Goal: Task Accomplishment & Management: Manage account settings

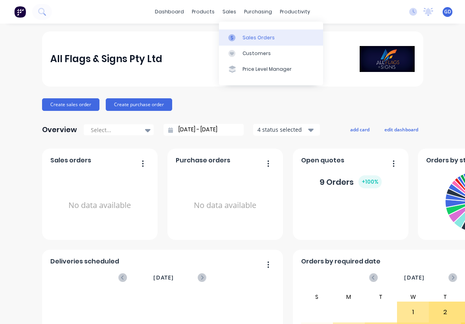
click at [249, 39] on div "Sales Orders" at bounding box center [258, 37] width 32 height 7
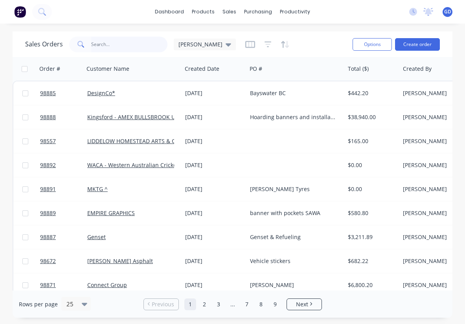
click at [111, 46] on input "text" at bounding box center [129, 45] width 77 height 16
type input "award"
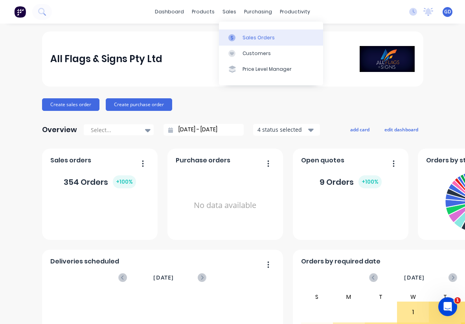
click at [247, 38] on div "Sales Orders" at bounding box center [258, 37] width 32 height 7
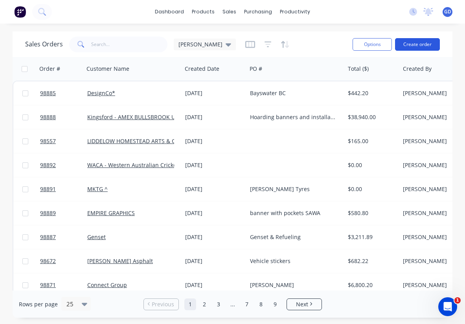
click at [420, 48] on button "Create order" at bounding box center [417, 44] width 45 height 13
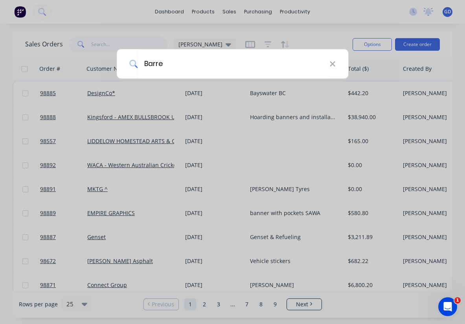
type input "Barret"
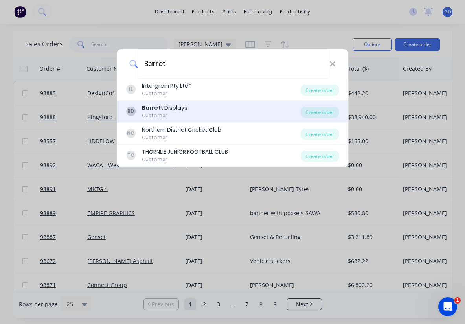
click at [166, 112] on div "Customer" at bounding box center [165, 115] width 46 height 7
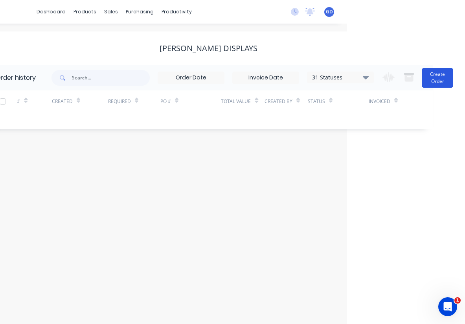
scroll to position [0, 119]
click at [438, 72] on button "Create Order" at bounding box center [437, 78] width 31 height 20
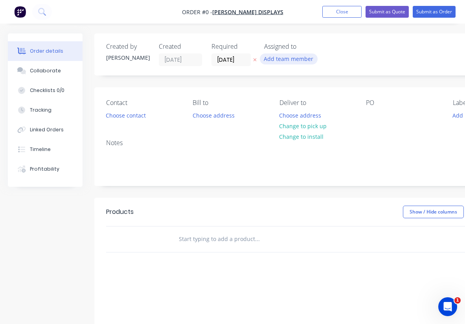
click at [281, 61] on button "Add team member" at bounding box center [289, 58] width 58 height 11
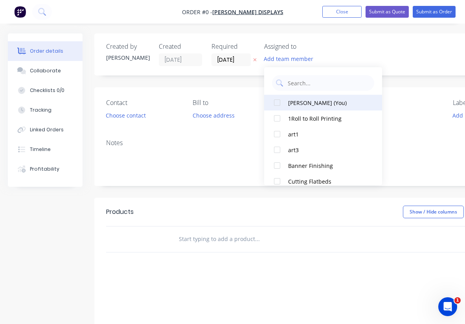
click at [293, 103] on div "Gino Dilello (You)" at bounding box center [327, 103] width 79 height 8
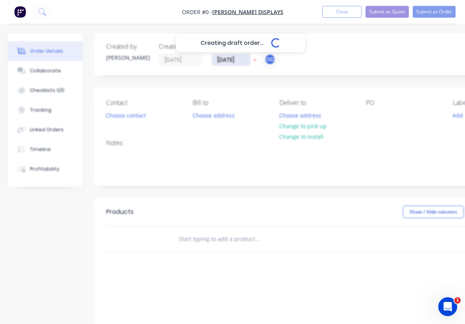
click at [231, 59] on div "Creating draft order... Loading... Order details Collaborate Checklists 0/0 Tra…" at bounding box center [273, 242] width 546 height 419
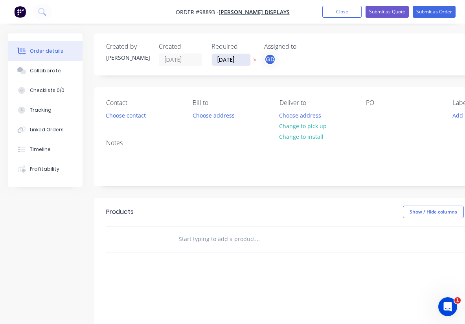
click at [231, 59] on input "13/10/25" at bounding box center [231, 60] width 39 height 12
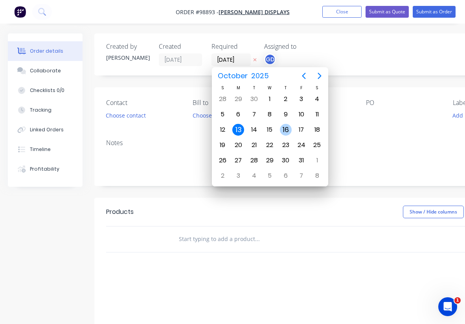
click at [283, 128] on div "16" at bounding box center [286, 130] width 12 height 12
type input "16/10/25"
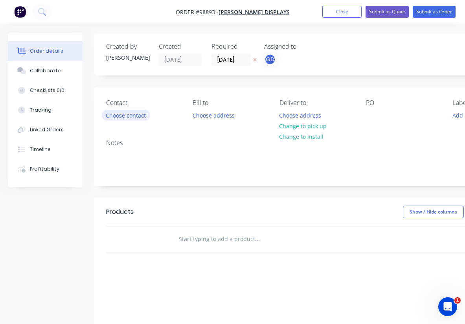
click at [131, 115] on button "Choose contact" at bounding box center [126, 115] width 48 height 11
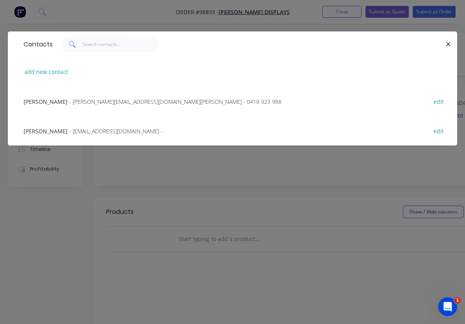
click at [46, 132] on span "Gayle Marshall" at bounding box center [46, 130] width 44 height 7
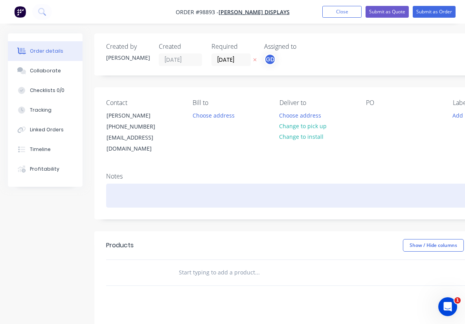
click at [116, 188] on div at bounding box center [316, 195] width 420 height 24
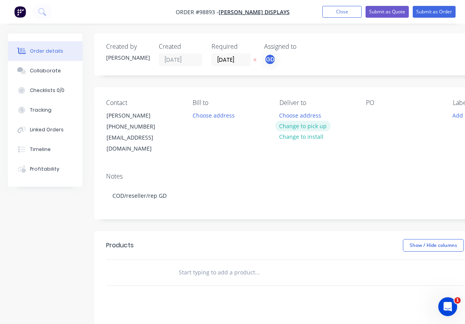
click at [303, 125] on button "Change to pick up" at bounding box center [303, 126] width 56 height 11
click at [369, 116] on div at bounding box center [372, 115] width 13 height 11
click at [383, 102] on div "PO" at bounding box center [403, 102] width 74 height 7
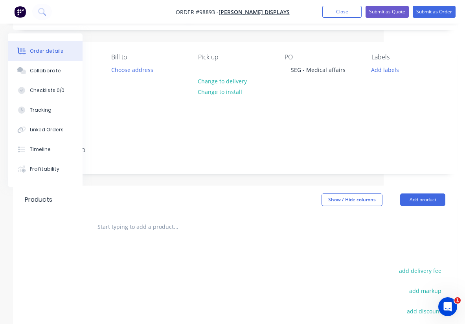
scroll to position [49, 81]
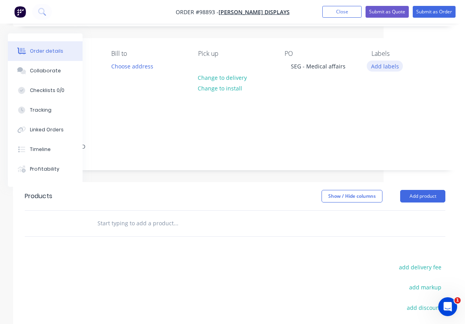
click at [377, 71] on button "Add labels" at bounding box center [385, 66] width 36 height 11
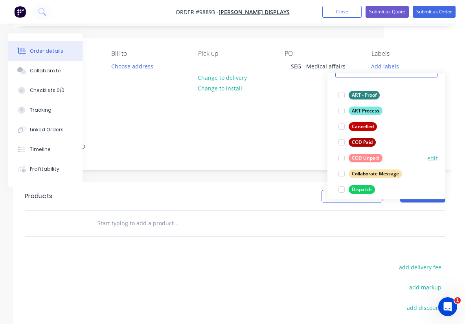
click at [366, 157] on div "COD Unpaid" at bounding box center [365, 158] width 34 height 9
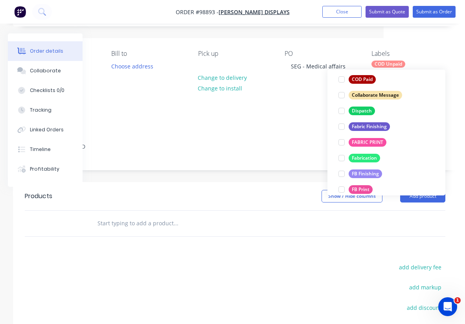
scroll to position [118, 0]
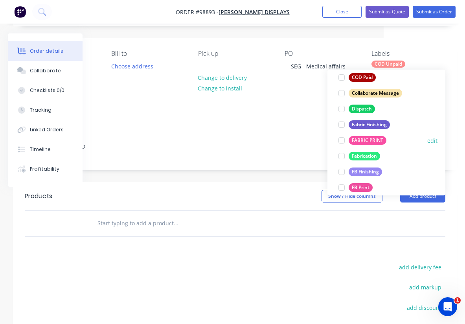
click at [367, 141] on div "FABRIC PRINT" at bounding box center [367, 140] width 38 height 9
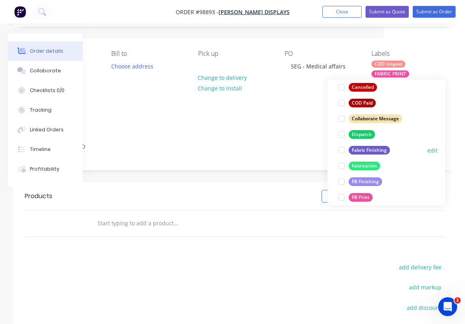
click at [367, 150] on div "Fabric Finishing" at bounding box center [368, 150] width 41 height 9
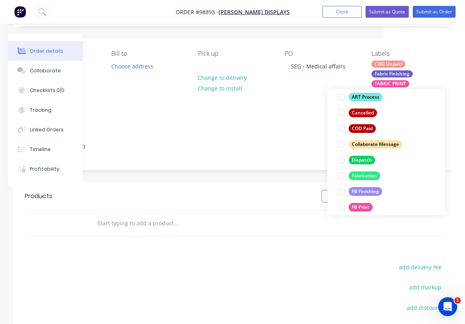
click at [122, 215] on input "text" at bounding box center [175, 223] width 157 height 16
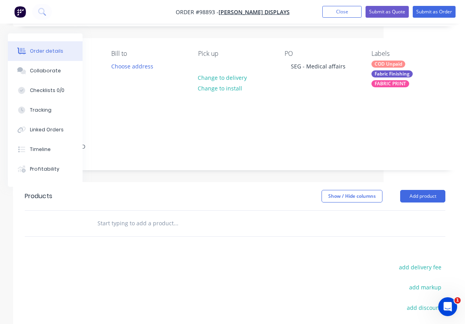
click at [121, 215] on input "text" at bounding box center [175, 223] width 157 height 16
paste input "1 x Silicon edge graphic Non-Illuminated 2220mmW x 3000mmH. $615 + GST"
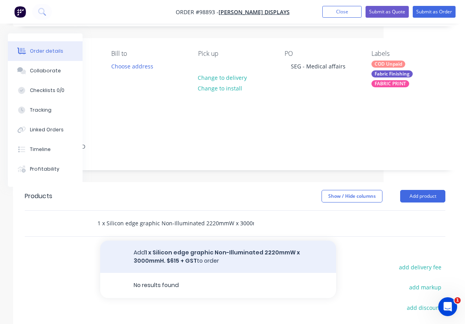
type input "1 x Silicon edge graphic Non-Illuminated 2220mmW x 3000mmH. $615 + GST"
click at [186, 245] on button "Add 1 x Silicon edge graphic Non-Illuminated 2220mmW x 3000mmH. $615 + GST to o…" at bounding box center [218, 256] width 236 height 32
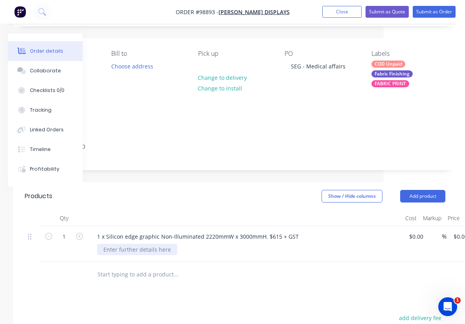
click at [156, 244] on div at bounding box center [137, 249] width 80 height 11
click at [203, 210] on div at bounding box center [245, 218] width 314 height 16
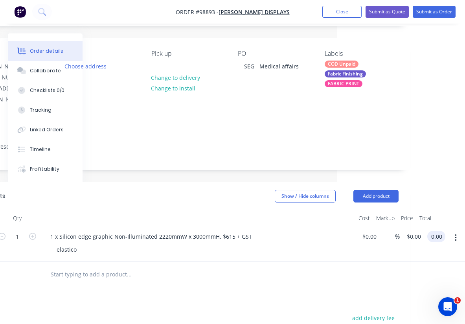
click at [437, 231] on input "0.00" at bounding box center [437, 236] width 15 height 11
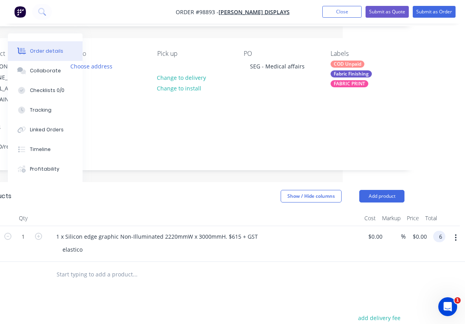
scroll to position [49, 122]
type input "615"
type input "$615.00"
click at [292, 268] on div at bounding box center [188, 274] width 277 height 16
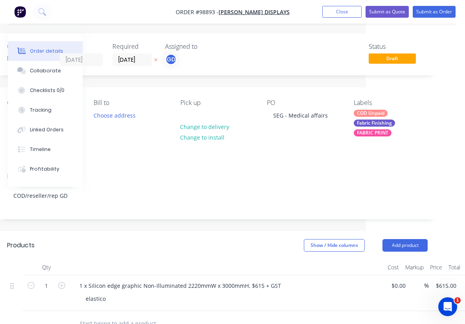
scroll to position [0, 98]
click at [398, 238] on button "Add product" at bounding box center [405, 244] width 45 height 13
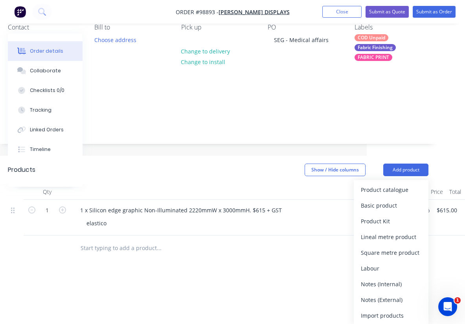
scroll to position [76, 98]
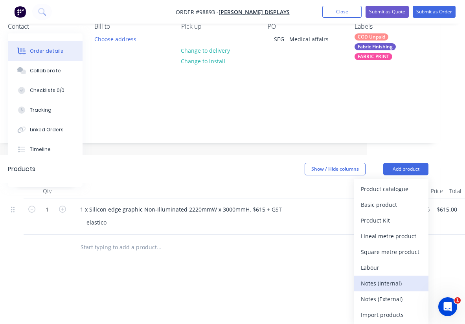
click at [392, 277] on div "Notes (Internal)" at bounding box center [391, 282] width 61 height 11
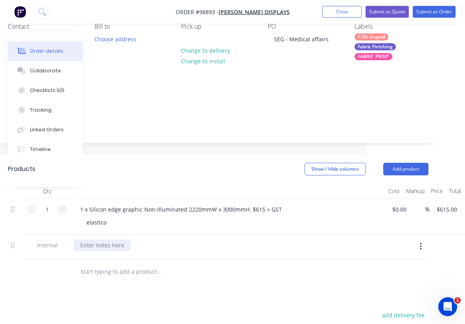
click at [101, 239] on div at bounding box center [102, 244] width 57 height 11
paste div
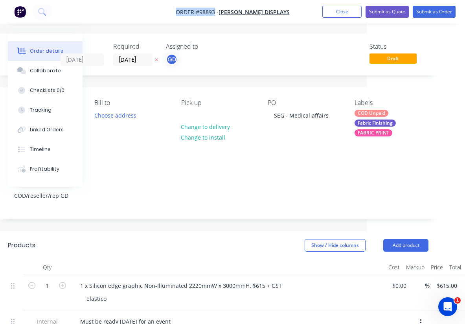
drag, startPoint x: 184, startPoint y: 10, endPoint x: 224, endPoint y: 13, distance: 40.2
click at [224, 13] on nav "Order #98893 - Barrett Displays Add product Close Submit as Quote Submit as Ord…" at bounding box center [232, 12] width 465 height 24
copy span "Order #98893"
click at [349, 13] on button "Close" at bounding box center [341, 12] width 39 height 12
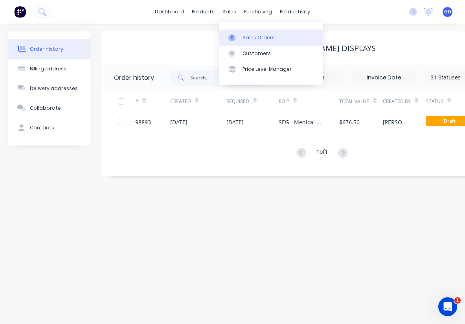
click at [251, 34] on div "Sales Orders" at bounding box center [258, 37] width 32 height 7
